Goal: Task Accomplishment & Management: Manage account settings

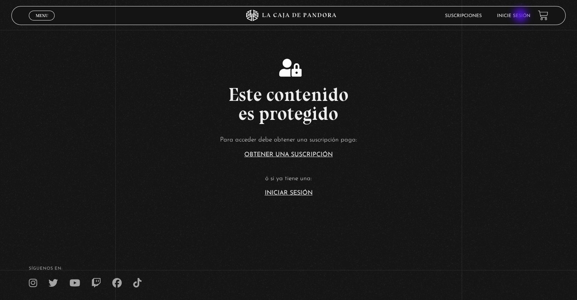
click at [522, 16] on link "Inicie sesión" at bounding box center [513, 16] width 33 height 5
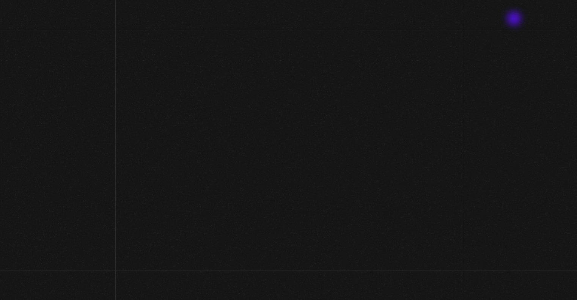
type input "[EMAIL_ADDRESS][DOMAIN_NAME]"
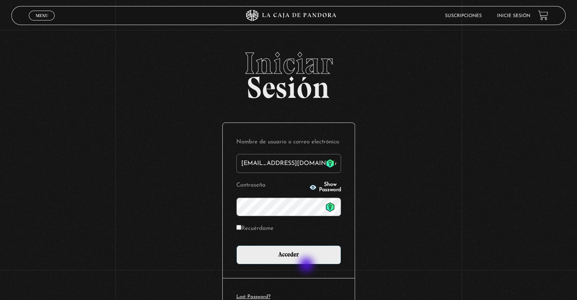
click at [307, 266] on div "Nombre de usuario o correo electrónico [EMAIL_ADDRESS][DOMAIN_NAME] Contraseña …" at bounding box center [289, 200] width 132 height 155
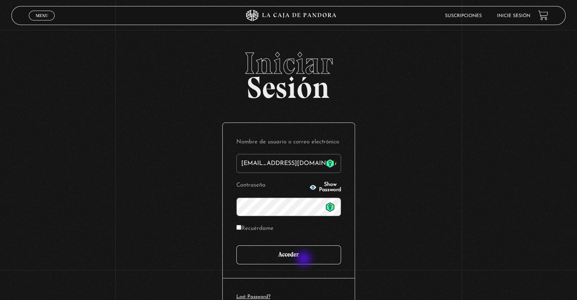
click at [305, 260] on input "Acceder" at bounding box center [288, 255] width 105 height 19
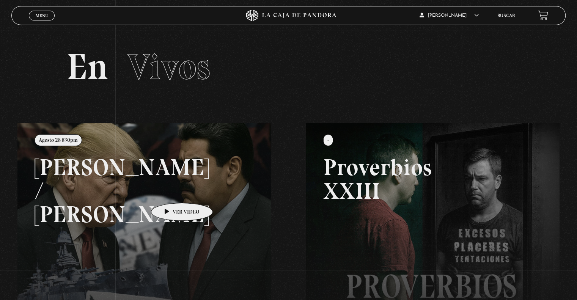
click at [170, 192] on link at bounding box center [305, 273] width 577 height 300
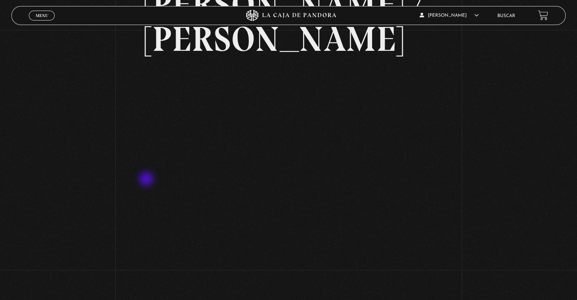
scroll to position [93, 0]
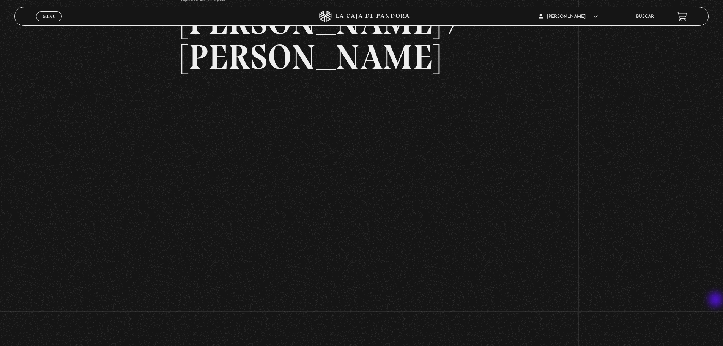
scroll to position [77, 0]
